Goal: Transaction & Acquisition: Purchase product/service

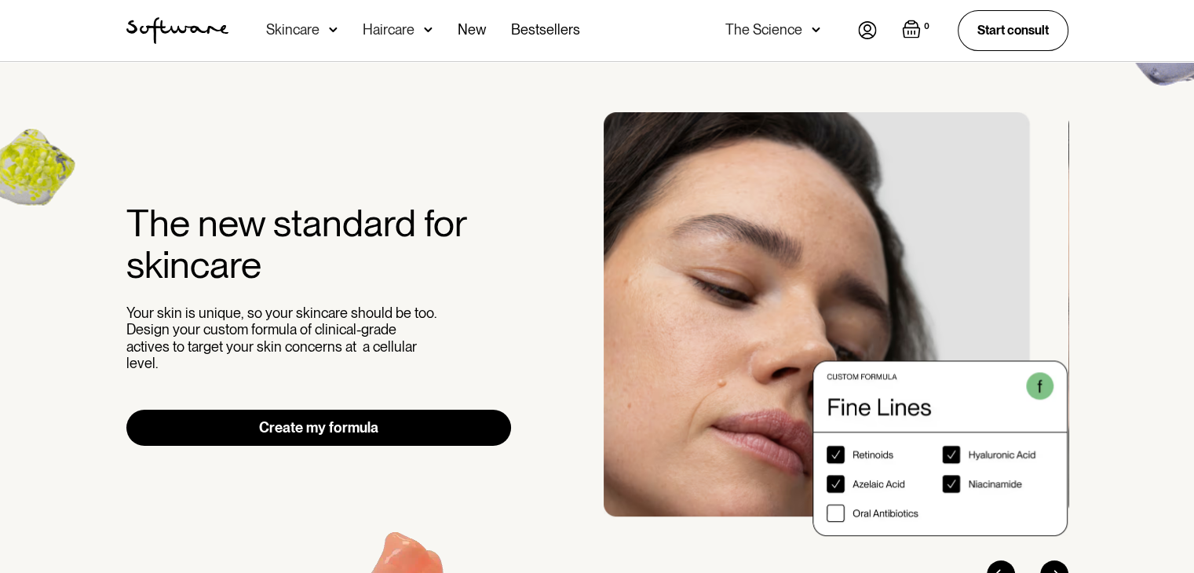
click at [301, 29] on div "Skincare" at bounding box center [292, 30] width 53 height 16
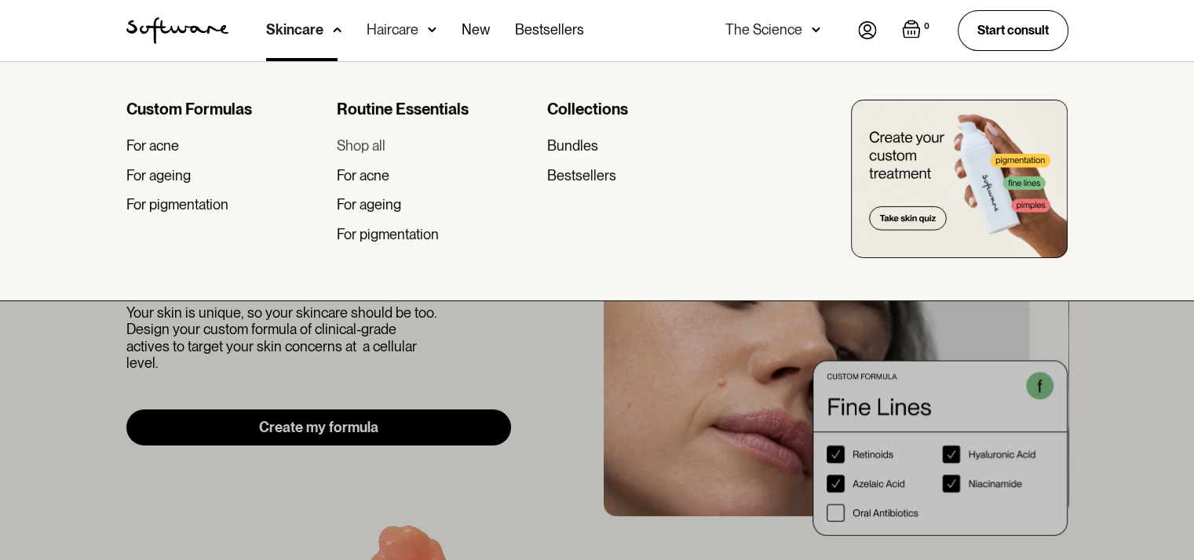
click at [378, 147] on div "Shop all" at bounding box center [361, 145] width 49 height 17
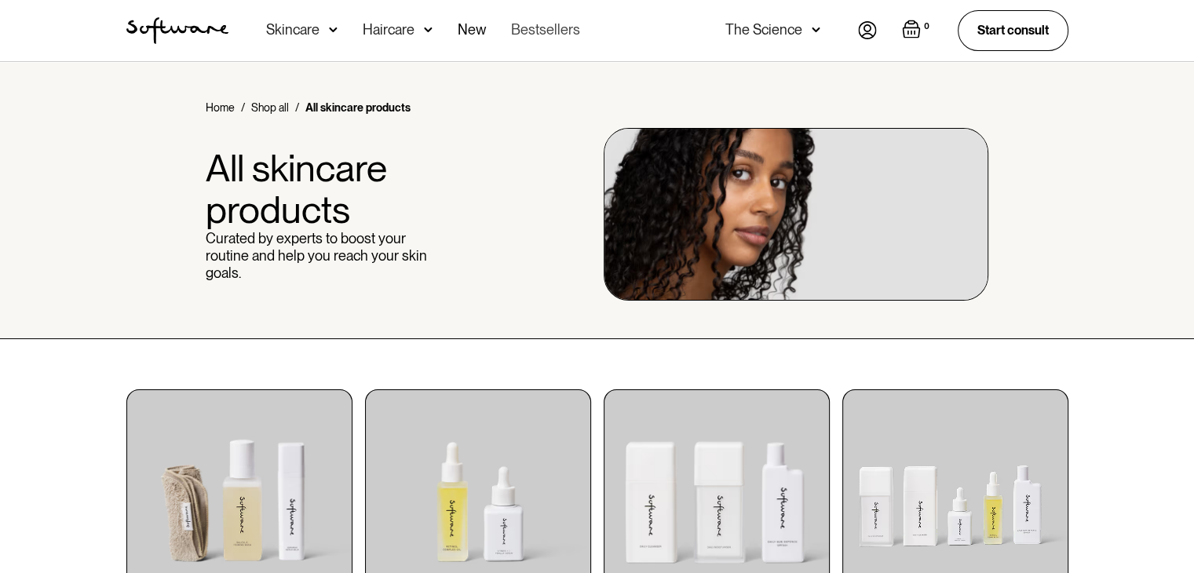
click at [535, 33] on link "Bestsellers" at bounding box center [545, 30] width 69 height 61
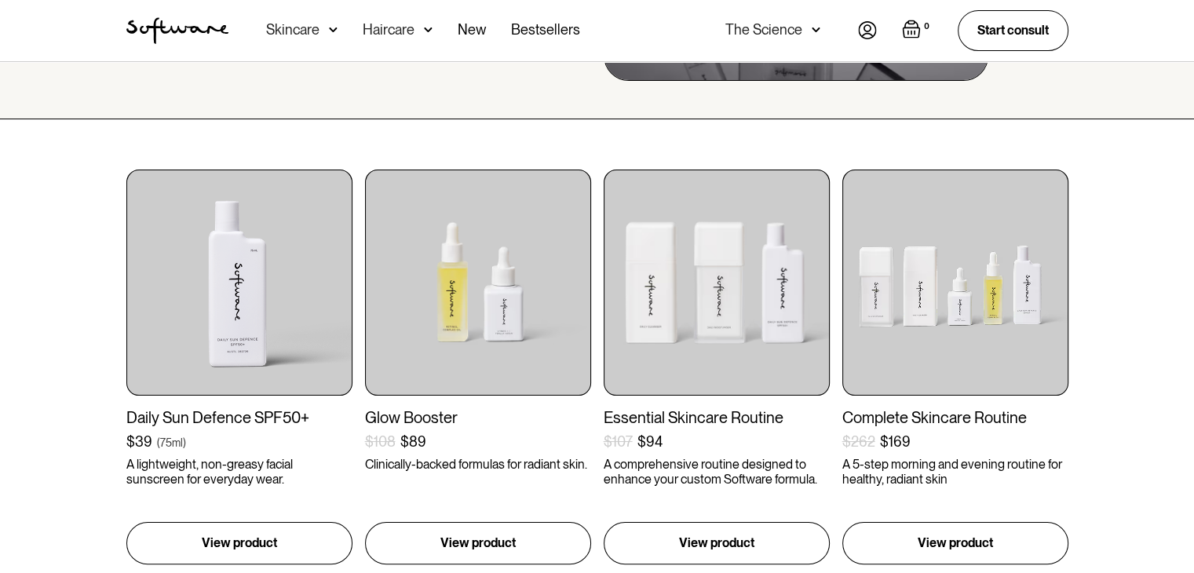
scroll to position [251, 0]
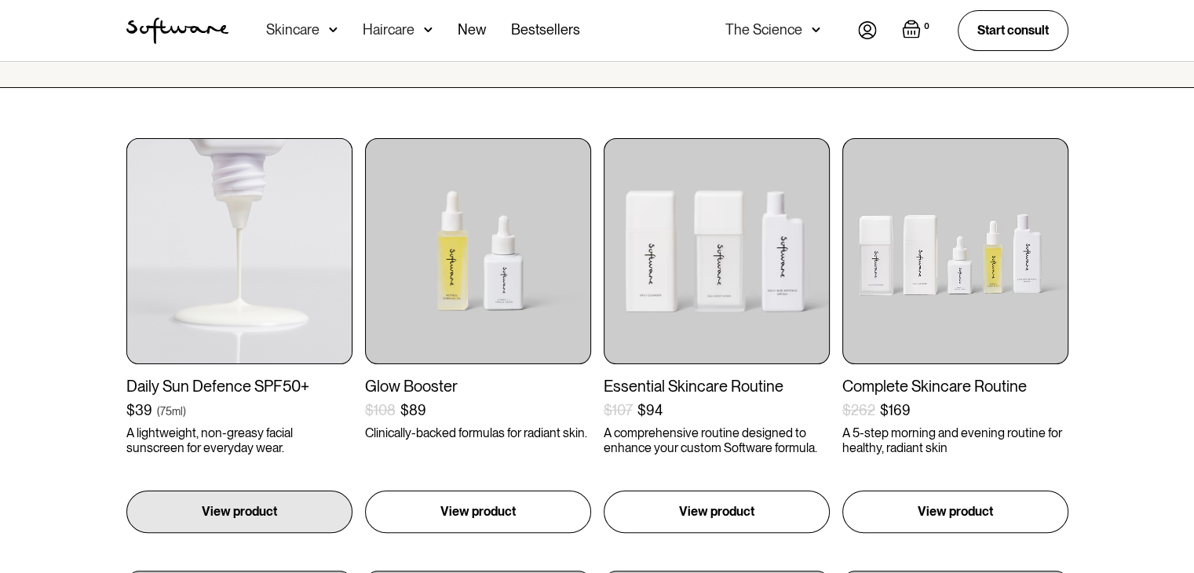
click at [210, 327] on img at bounding box center [239, 251] width 226 height 226
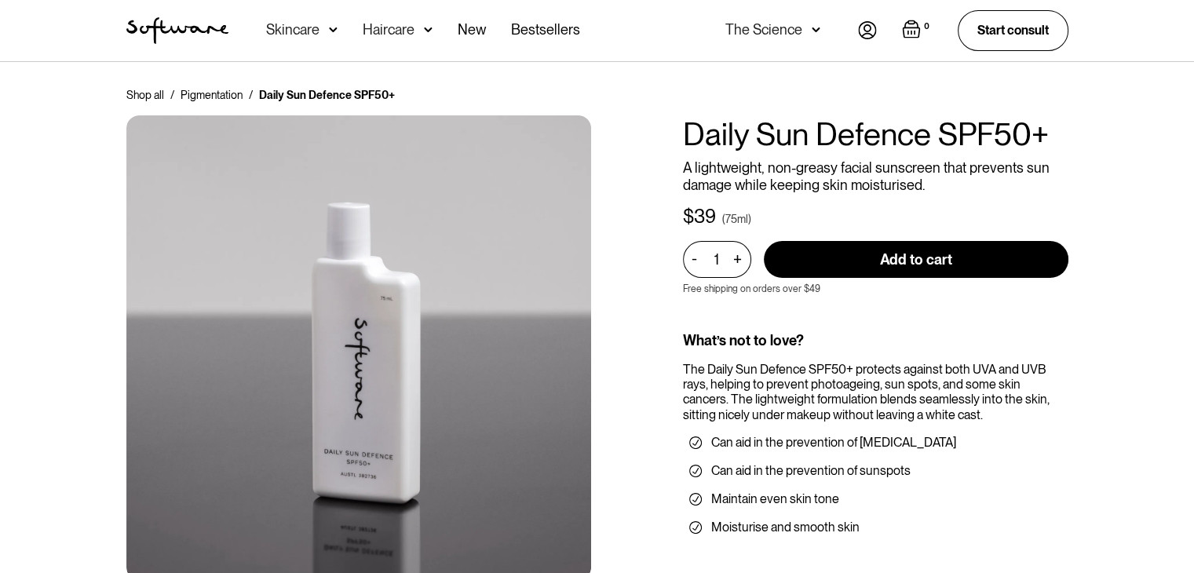
click at [941, 261] on input "Add to cart" at bounding box center [916, 259] width 304 height 37
type input "Add to cart"
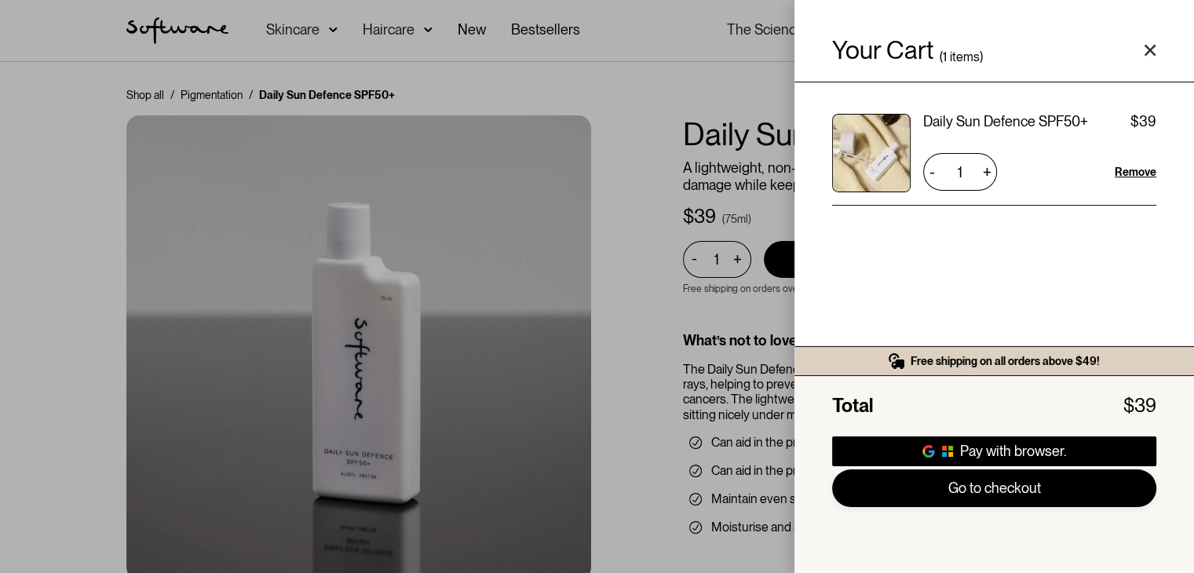
click at [989, 493] on link "Go to checkout" at bounding box center [994, 488] width 324 height 38
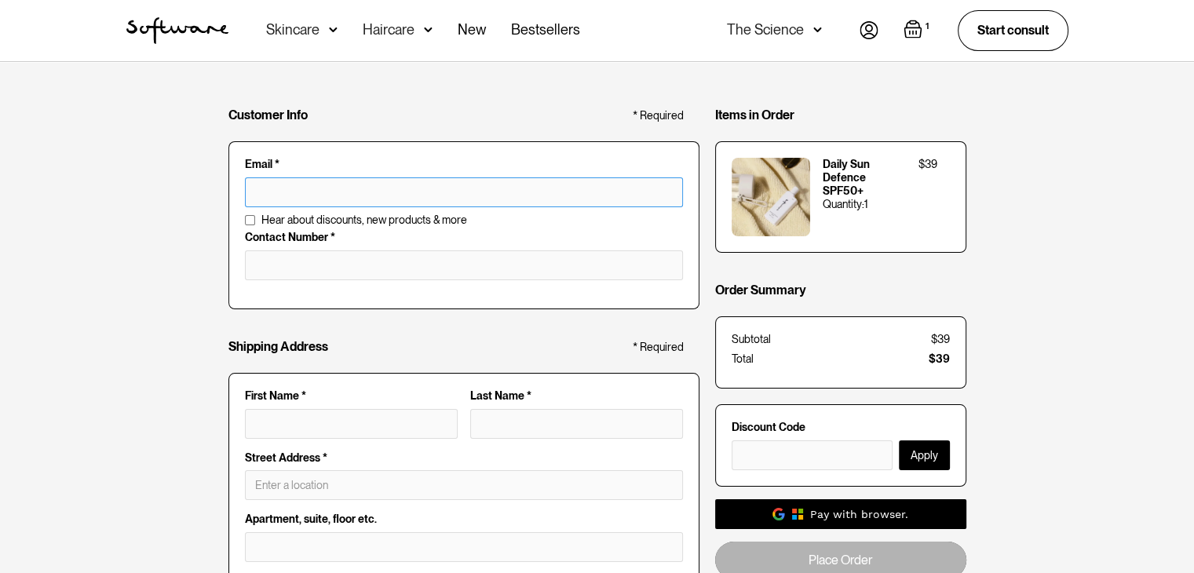
click at [333, 197] on input "text" at bounding box center [464, 192] width 438 height 30
type input "[EMAIL_ADDRESS][DOMAIN_NAME]"
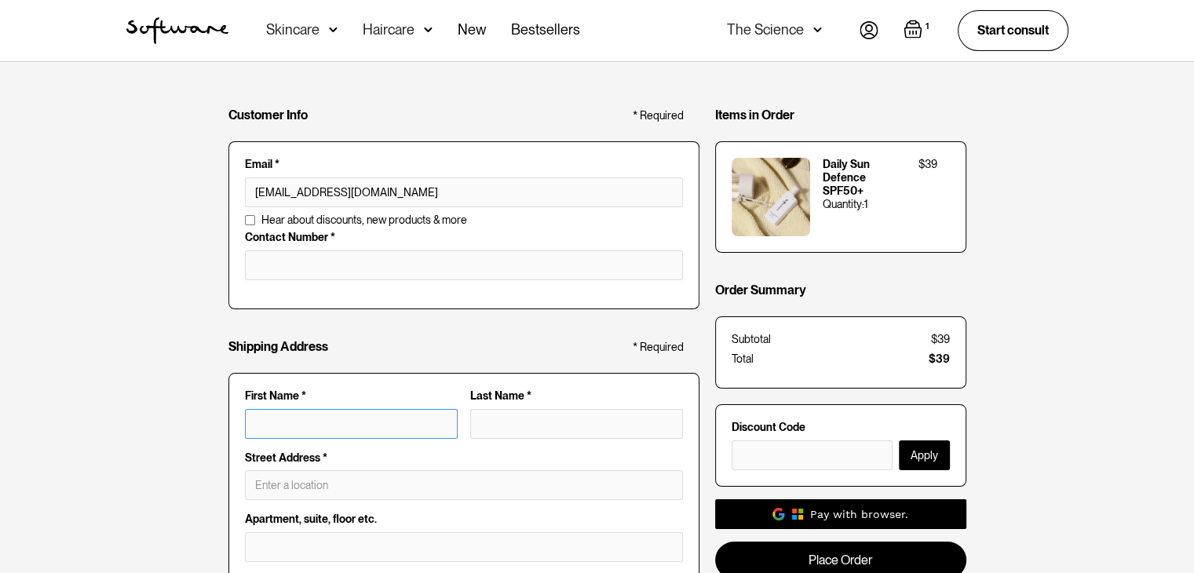
click at [326, 418] on input "First Name *" at bounding box center [351, 424] width 213 height 30
type input "[PERSON_NAME]"
type input "Suite [STREET_ADDRESS]"
type input "Carnarvon"
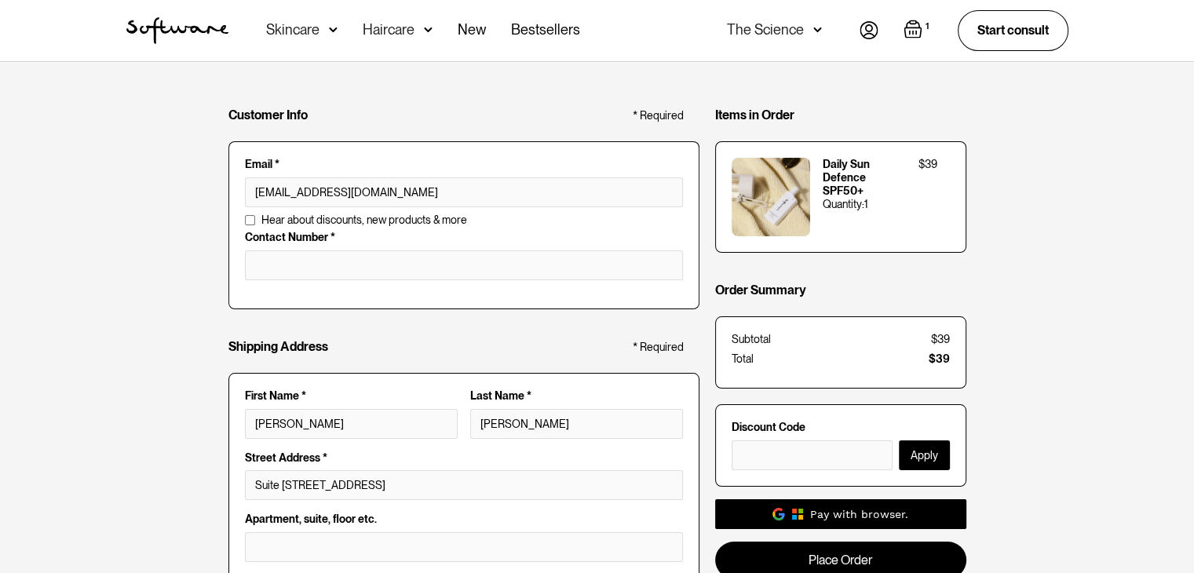
type input "WA"
type input "6701"
type input "[PERSON_NAME]"
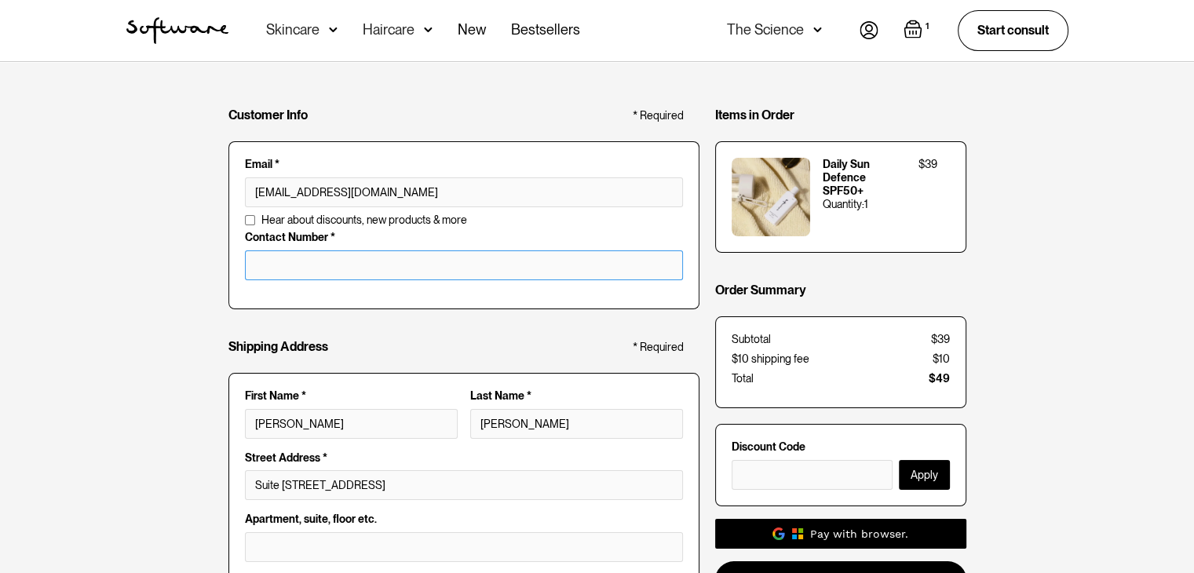
click at [330, 263] on input "tel" at bounding box center [464, 265] width 438 height 30
click at [203, 315] on div "Customer Info * Required Email * [EMAIL_ADDRESS][DOMAIN_NAME] Email is invalid …" at bounding box center [597, 566] width 1194 height 1008
click at [347, 268] on input "0491088401" at bounding box center [464, 265] width 438 height 30
type input "0"
